Goal: Register for event/course

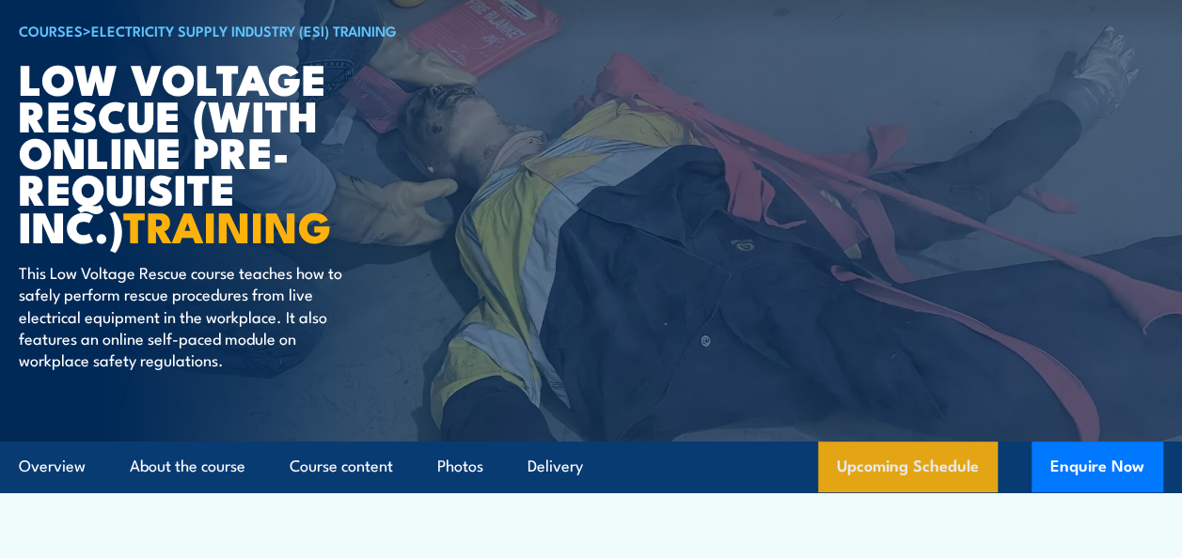
click at [863, 462] on link "Upcoming Schedule" at bounding box center [908, 467] width 180 height 51
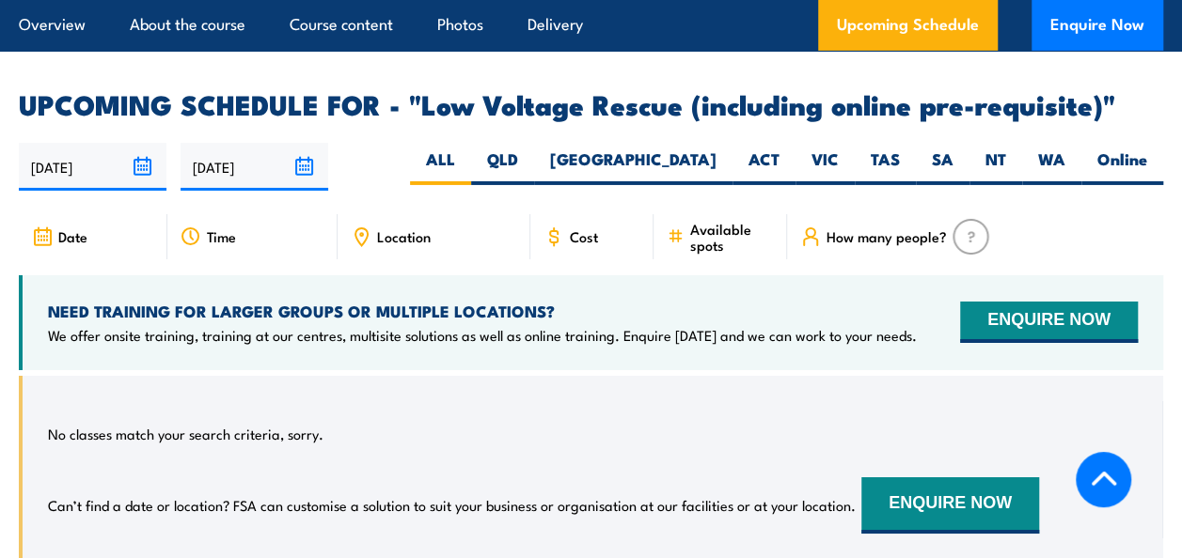
scroll to position [2923, 0]
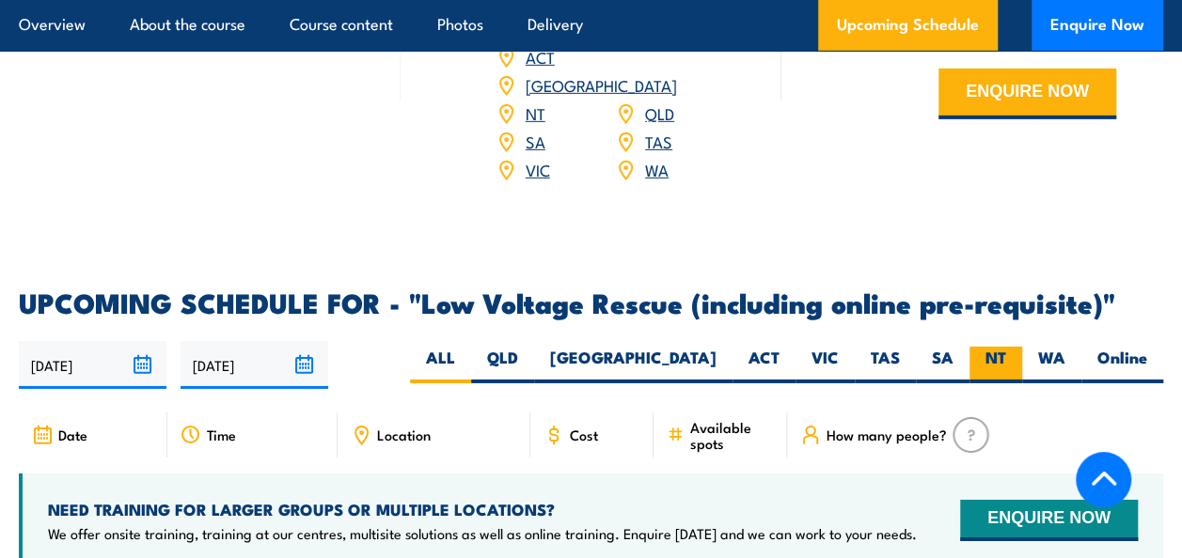
click at [976, 359] on label "NT" at bounding box center [995, 365] width 53 height 37
click at [1006, 359] on input "NT" at bounding box center [1012, 353] width 12 height 12
radio input "true"
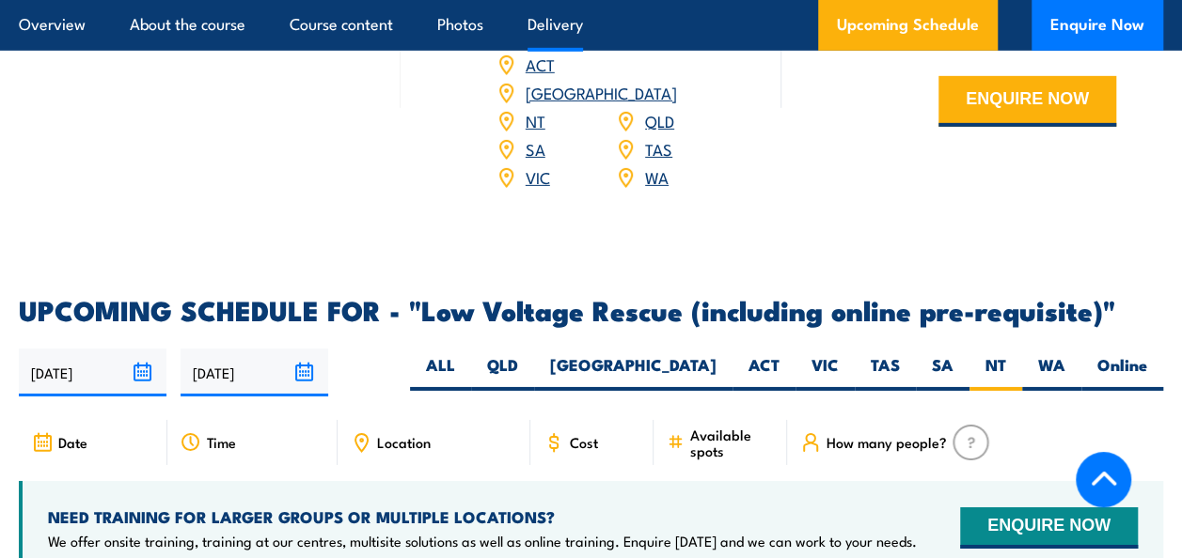
scroll to position [2829, 0]
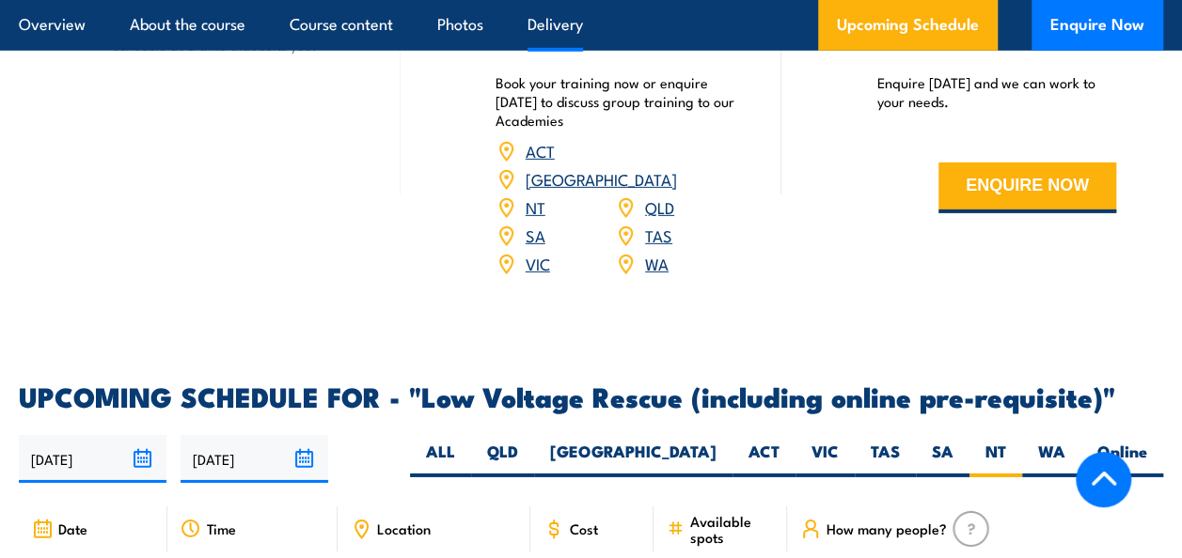
click at [538, 199] on link "NT" at bounding box center [535, 207] width 20 height 23
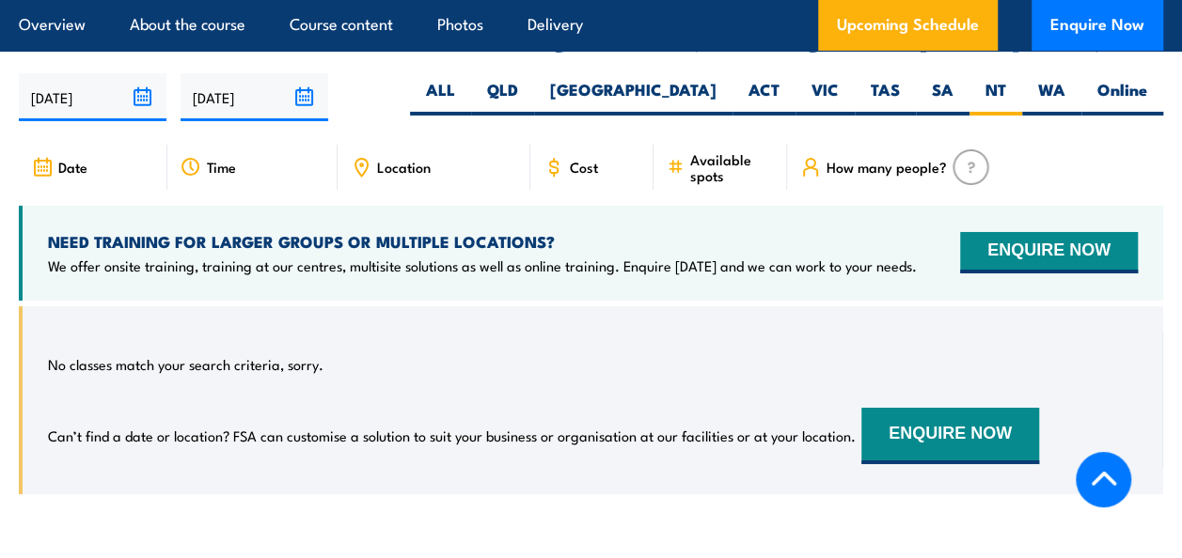
scroll to position [3205, 0]
